Goal: Complete application form

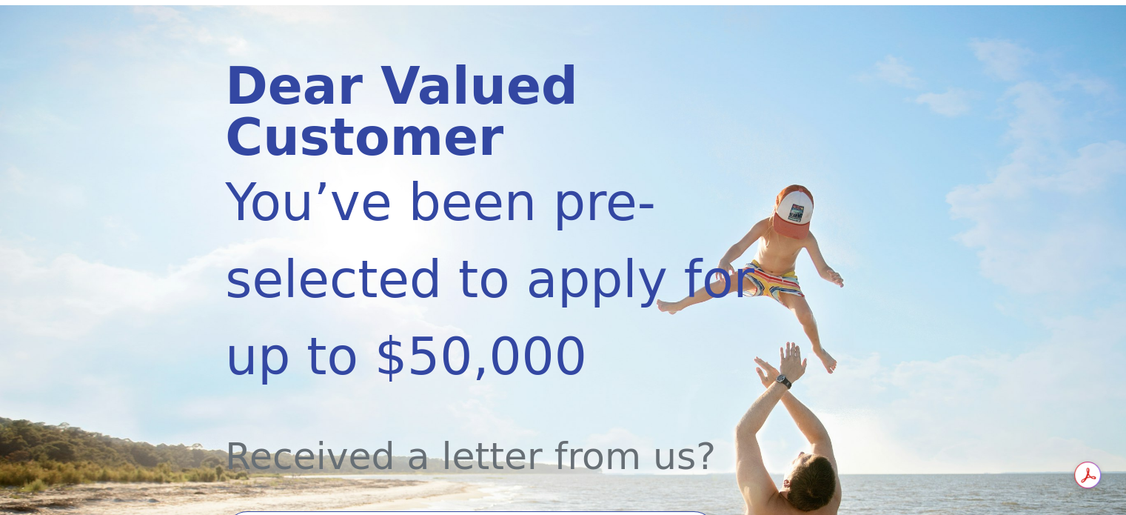
scroll to position [444, 0]
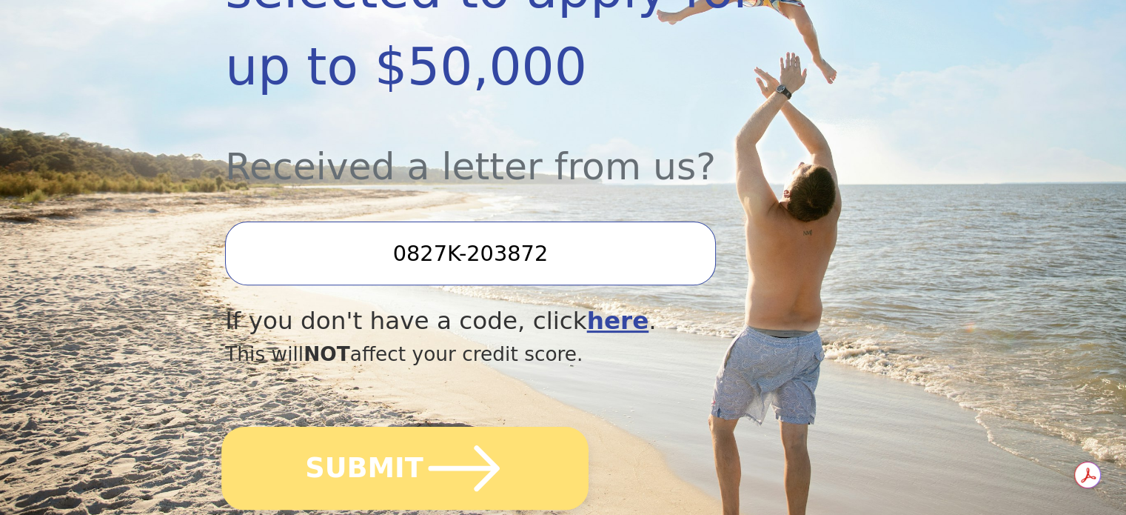
click at [414, 427] on button "SUBMIT" at bounding box center [404, 468] width 367 height 83
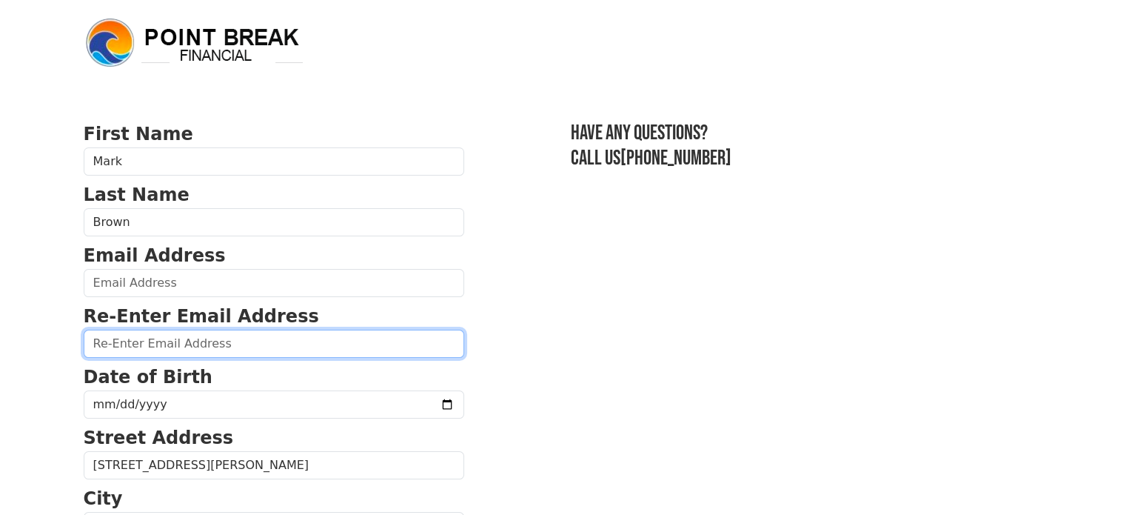
click at [164, 348] on input "email" at bounding box center [274, 344] width 381 height 28
type input "mjb310@yahoo.com"
type input "(310) 592-9267"
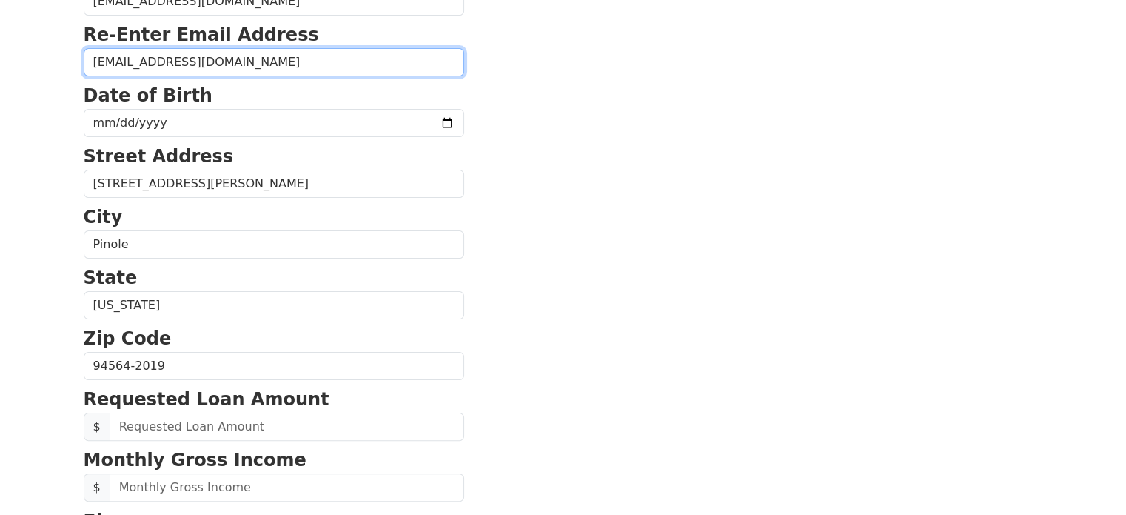
scroll to position [273, 0]
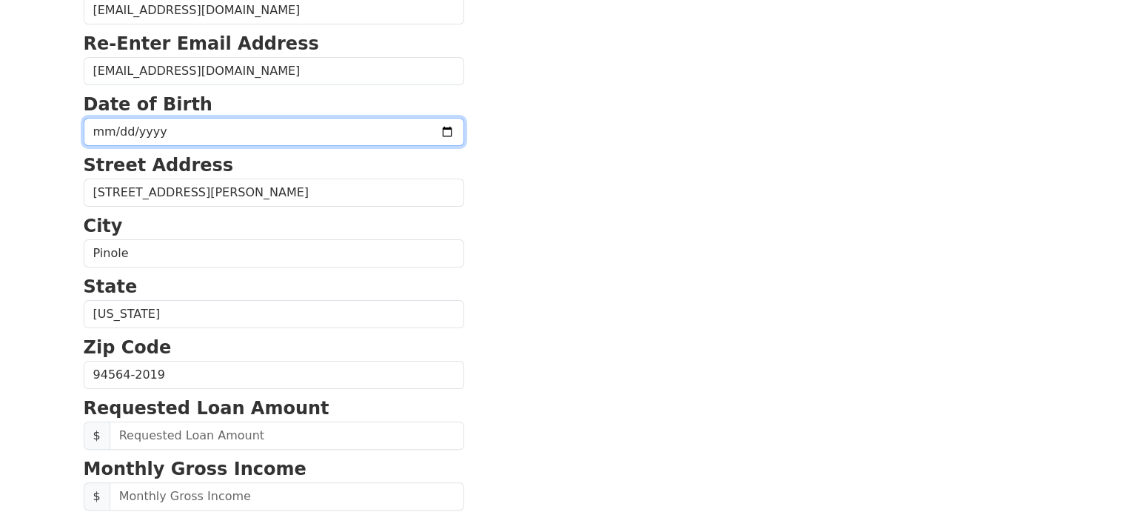
click at [238, 124] on input "date" at bounding box center [274, 132] width 381 height 28
type input "1975-08-15"
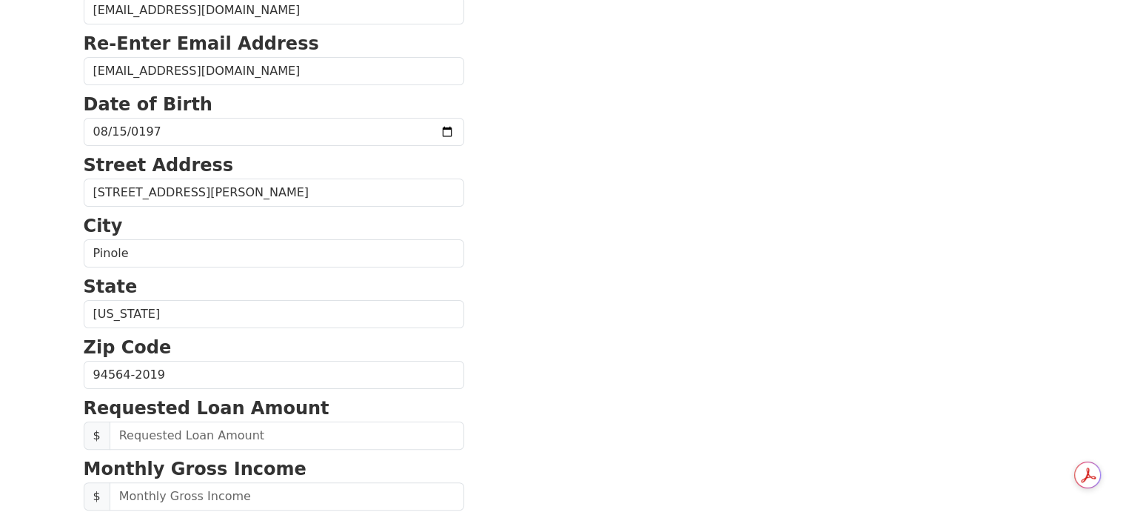
click at [578, 224] on section "First Name Mark Last Name Brown Email Address mjb310@yahoo.com Re-Enter Email A…" at bounding box center [564, 376] width 960 height 1056
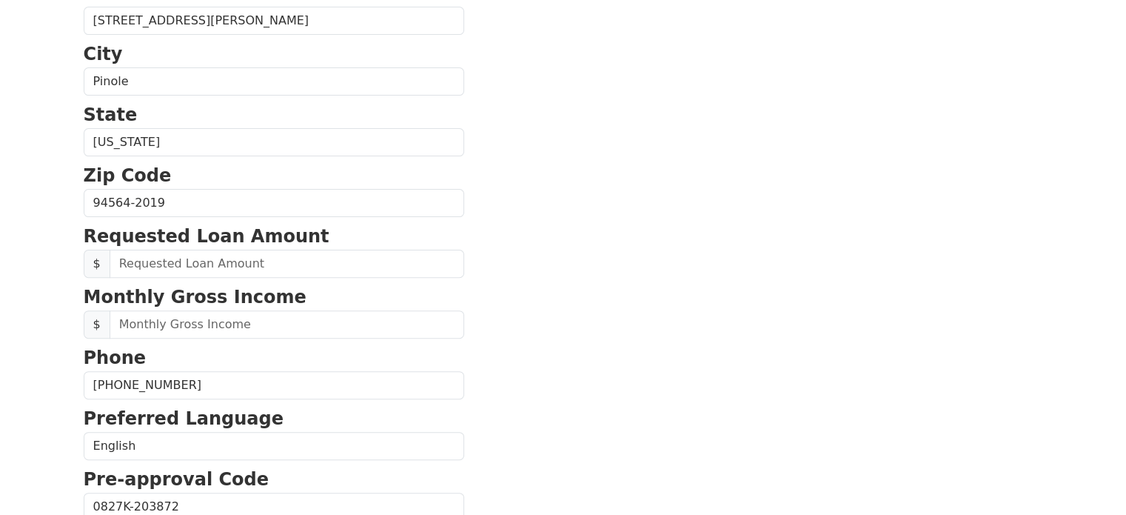
scroll to position [518, 0]
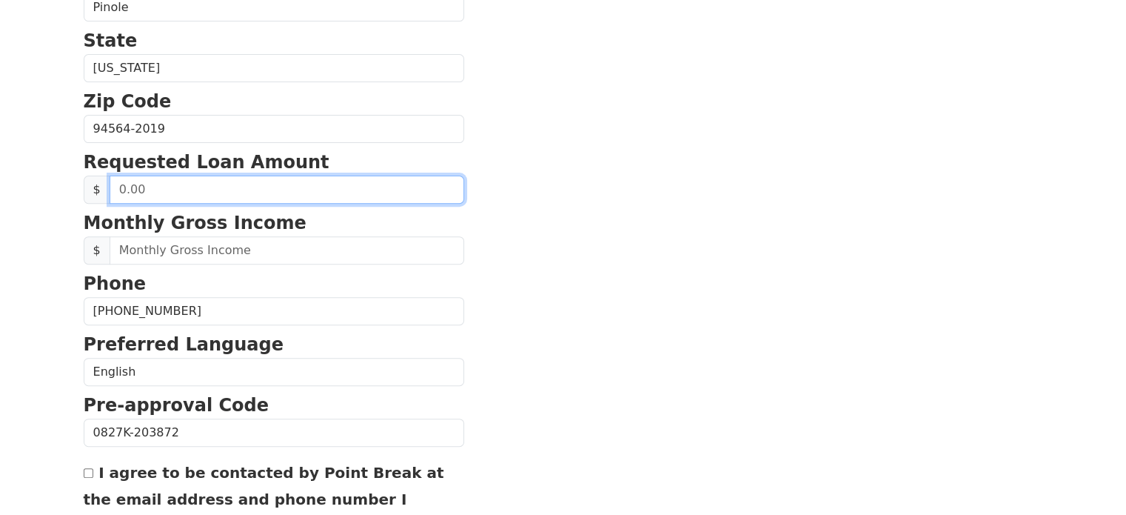
click at [178, 188] on input "text" at bounding box center [287, 190] width 355 height 28
type input "15,000.00"
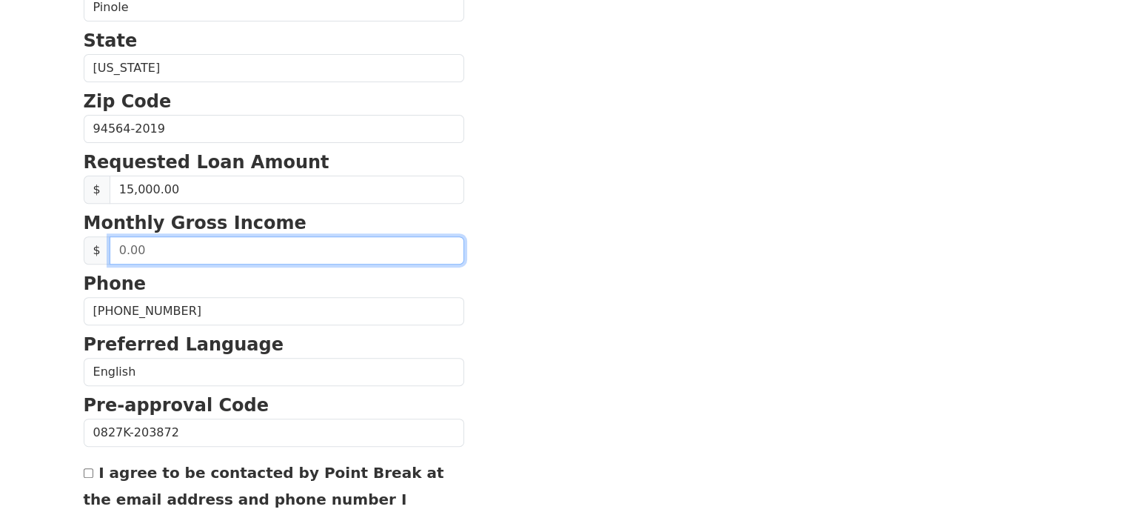
click at [168, 247] on input "text" at bounding box center [287, 250] width 355 height 28
type input "7,500.00"
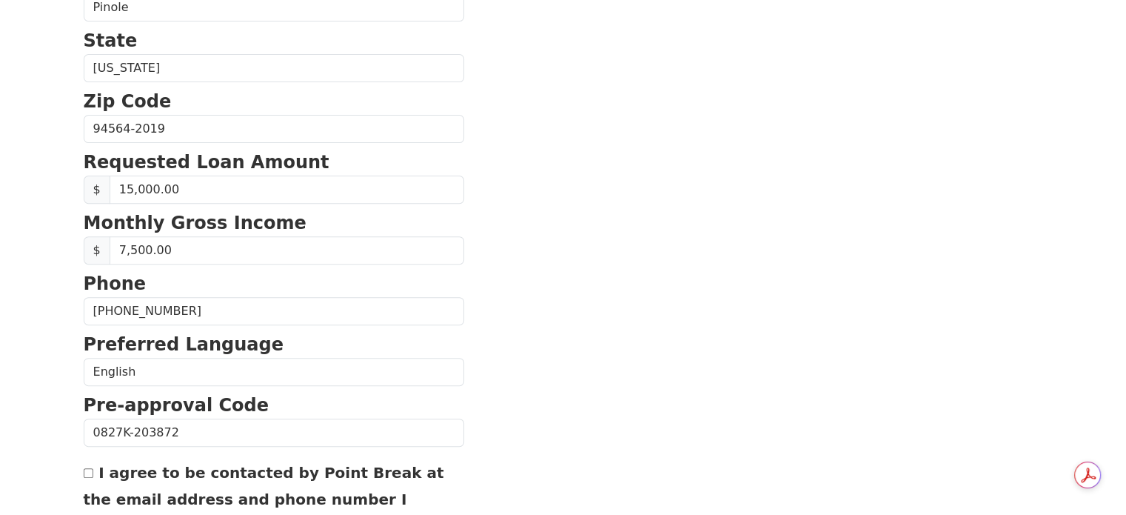
click at [630, 307] on section "First Name Mark Last Name Brown Email Address mjb310@yahoo.com Re-Enter Email A…" at bounding box center [564, 130] width 960 height 1056
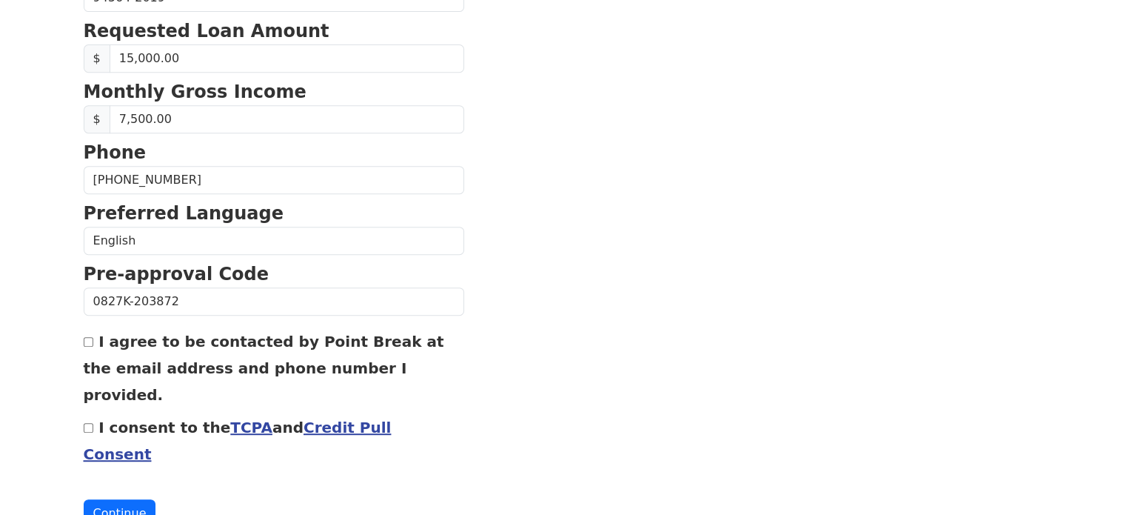
scroll to position [659, 0]
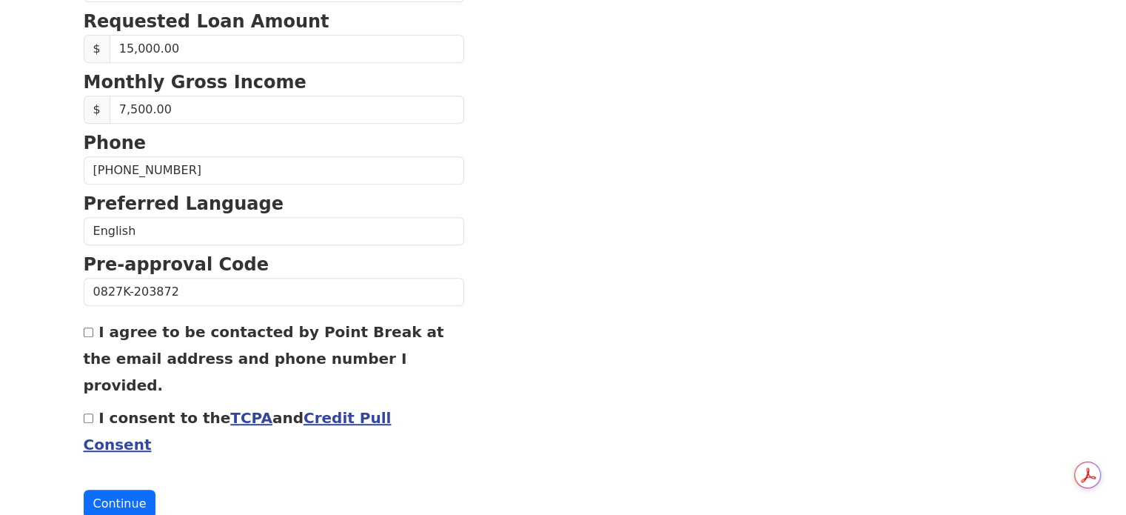
click at [88, 327] on input "I agree to be contacted by Point Break at the email address and phone number I …" at bounding box center [89, 332] width 10 height 10
checkbox input "true"
click at [87, 413] on input "I consent to the TCPA and Credit Pull Consent" at bounding box center [89, 418] width 10 height 10
checkbox input "true"
click at [112, 490] on button "Continue" at bounding box center [120, 504] width 73 height 28
